Goal: Submit feedback/report problem: Submit feedback/report problem

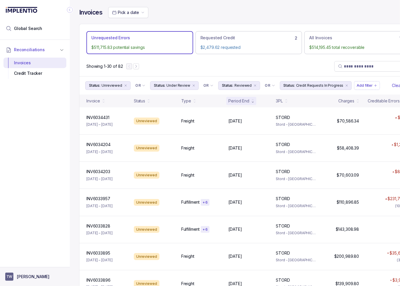
click at [26, 276] on p "[PERSON_NAME]" at bounding box center [33, 277] width 33 height 6
click at [23, 262] on p "Logout" at bounding box center [38, 264] width 48 height 6
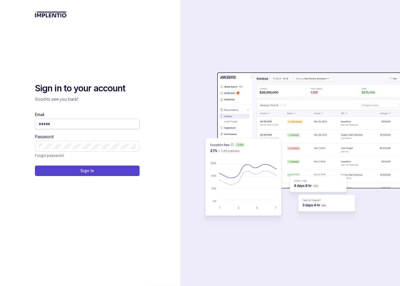
click at [83, 119] on span at bounding box center [87, 124] width 105 height 10
click at [83, 123] on input "Email" at bounding box center [87, 124] width 97 height 6
click at [0, 286] on com-1password-button at bounding box center [0, 286] width 0 height 0
click at [77, 123] on input "****" at bounding box center [85, 124] width 93 height 6
click at [77, 127] on input "****" at bounding box center [85, 124] width 93 height 6
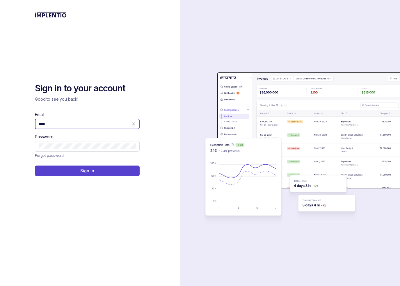
drag, startPoint x: 43, startPoint y: 125, endPoint x: -15, endPoint y: 125, distance: 57.3
click at [0, 125] on html "Sign in to your account Good to see you back! Email **** Password Forgot passwo…" at bounding box center [200, 143] width 400 height 286
click at [0, 286] on com-1password-button at bounding box center [0, 286] width 0 height 0
type input "**********"
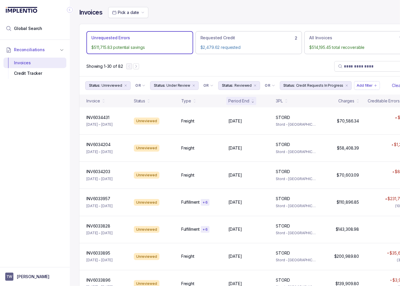
click at [70, 9] on icon "Collapse Icon" at bounding box center [70, 10] width 6 height 6
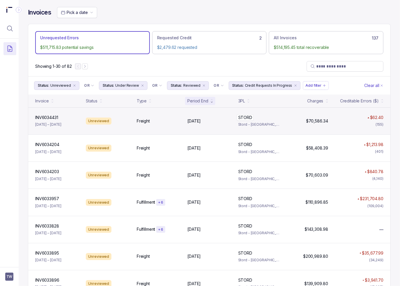
click at [259, 117] on div "STORD STORD" at bounding box center [260, 118] width 44 height 6
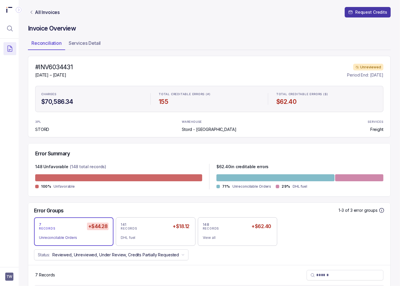
click at [381, 11] on p "Request Credits" at bounding box center [371, 12] width 32 height 6
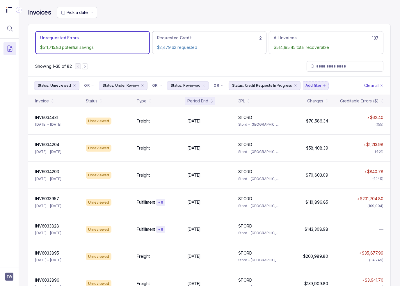
click at [306, 85] on p "Add filter" at bounding box center [314, 86] width 16 height 6
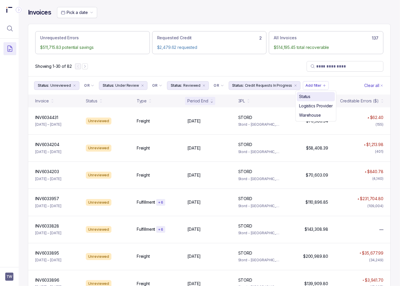
click at [316, 97] on div "Status" at bounding box center [315, 96] width 33 height 7
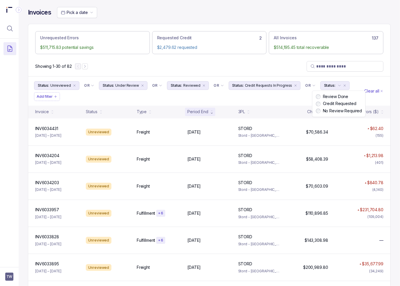
click at [321, 95] on label "Review Done" at bounding box center [341, 97] width 41 height 6
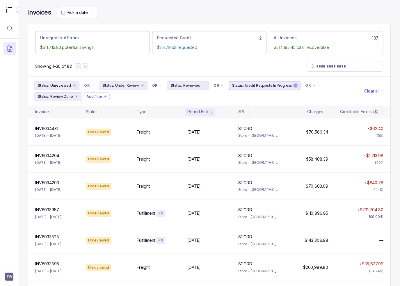
click at [294, 85] on icon "remove content" at bounding box center [295, 85] width 3 height 3
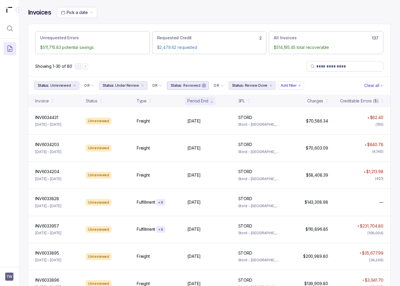
click at [202, 86] on icon "remove content" at bounding box center [203, 85] width 3 height 3
click at [142, 85] on icon "remove content" at bounding box center [143, 86] width 2 height 2
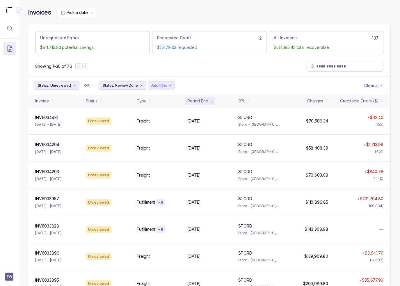
click at [161, 85] on p "Add filter" at bounding box center [159, 86] width 16 height 6
click at [162, 95] on div "Status" at bounding box center [165, 96] width 33 height 7
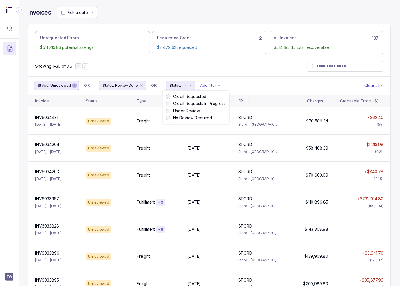
click at [74, 85] on icon "remove content" at bounding box center [75, 86] width 2 height 2
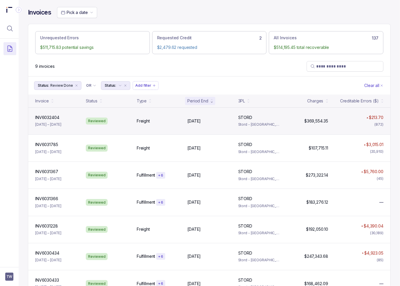
click at [193, 129] on div "INV6032404 INV6032404 [DATE] – [DATE] Reviewed Freight [DATE] [DATE] STORD STOR…" at bounding box center [209, 120] width 362 height 27
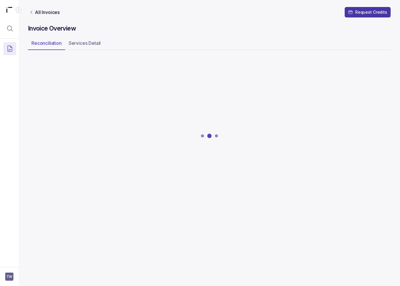
click at [357, 15] on p "Request Credits" at bounding box center [371, 12] width 32 height 6
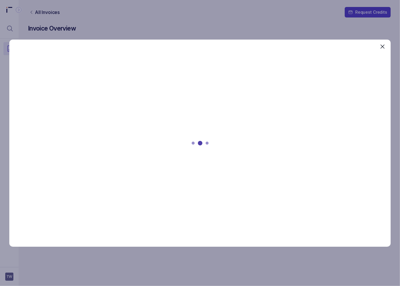
click at [193, 125] on div at bounding box center [200, 143] width 382 height 207
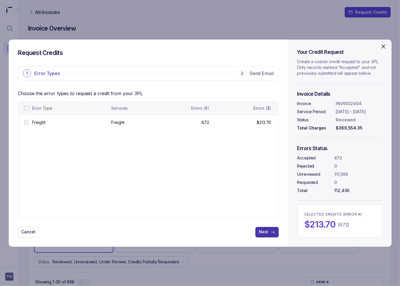
click at [262, 234] on p "Next" at bounding box center [263, 232] width 9 height 6
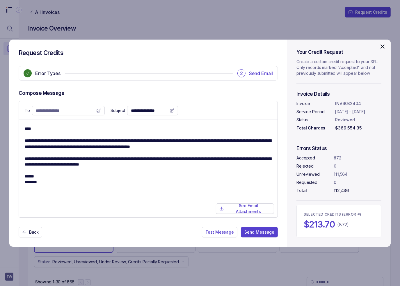
click at [68, 109] on input "**********" at bounding box center [65, 111] width 58 height 6
click at [82, 211] on textarea "**********" at bounding box center [148, 169] width 247 height 86
click at [178, 227] on div "Back Test Message Send Message" at bounding box center [149, 232] width 260 height 10
click at [178, 259] on div "**********" at bounding box center [200, 143] width 400 height 286
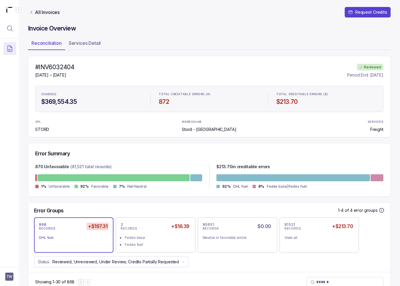
click at [33, 14] on icon "Link All Invoices" at bounding box center [31, 12] width 5 height 5
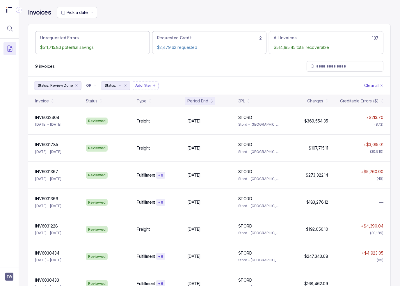
drag, startPoint x: 159, startPoint y: 71, endPoint x: 164, endPoint y: 71, distance: 5.5
click at [159, 71] on div "9 invoices" at bounding box center [209, 66] width 362 height 20
drag, startPoint x: 134, startPoint y: 7, endPoint x: 120, endPoint y: 1, distance: 14.9
click at [134, 7] on div "Pick a date" at bounding box center [224, 12] width 334 height 11
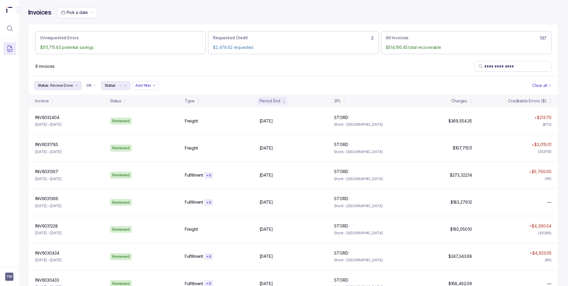
click at [340, 78] on div "Status: Review Done OR Status: Add filter Clear all" at bounding box center [293, 85] width 530 height 18
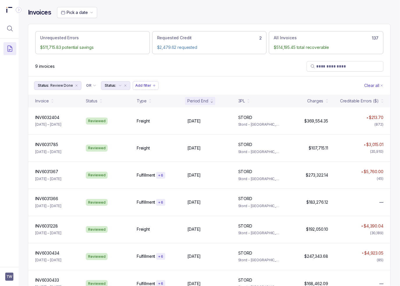
drag, startPoint x: 230, startPoint y: 73, endPoint x: 204, endPoint y: 78, distance: 25.8
click at [230, 73] on div "9 invoices" at bounding box center [209, 66] width 362 height 20
